Goal: Information Seeking & Learning: Learn about a topic

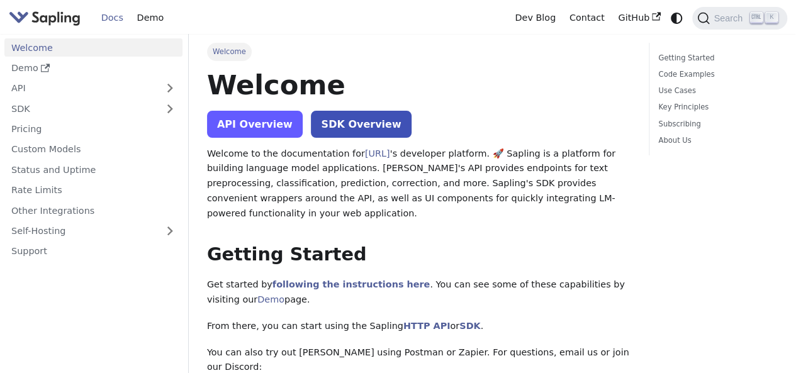
click at [278, 121] on link "API Overview" at bounding box center [255, 124] width 96 height 27
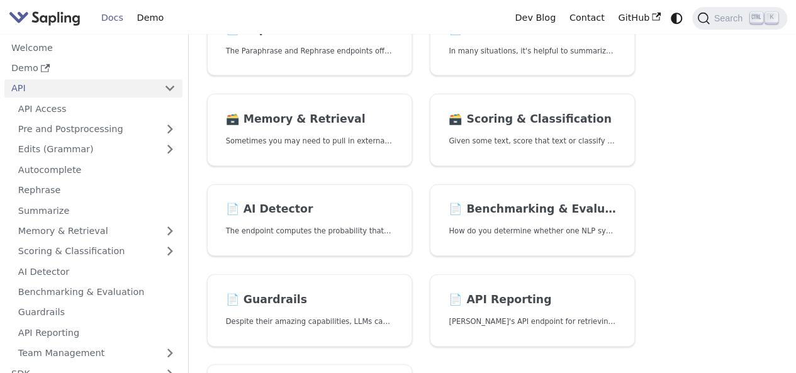
scroll to position [329, 0]
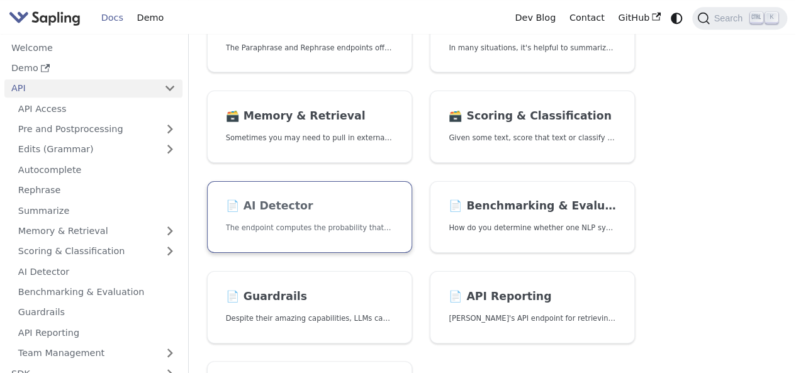
click at [355, 209] on h2 "📄️ AI Detector" at bounding box center [309, 206] width 167 height 14
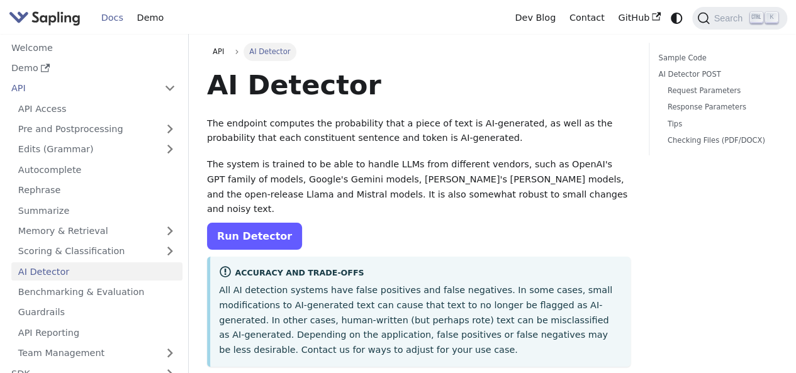
click at [276, 223] on link "Run Detector" at bounding box center [254, 236] width 95 height 27
